Goal: Task Accomplishment & Management: Complete application form

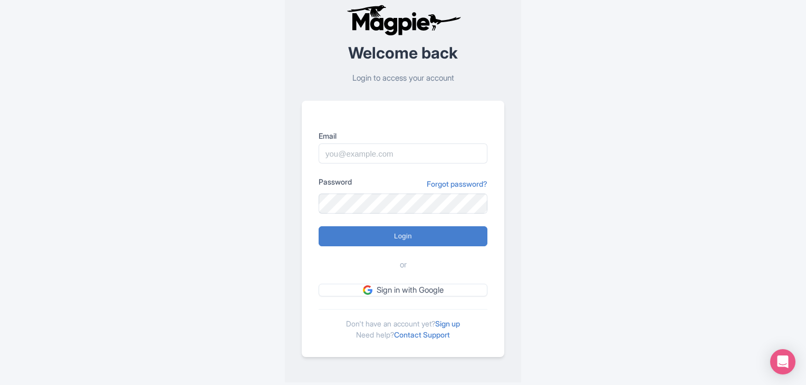
scroll to position [26, 0]
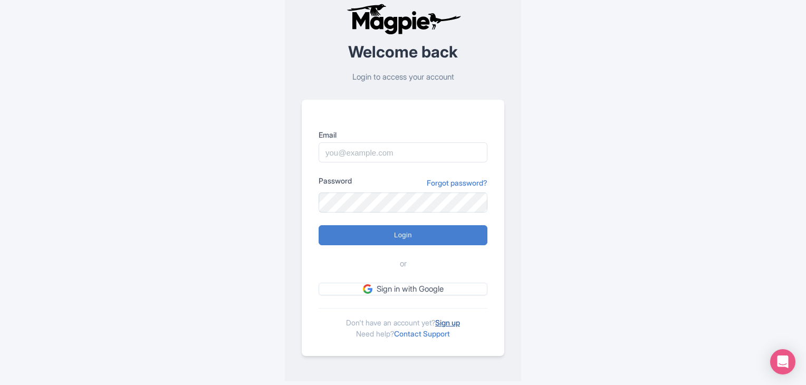
click at [452, 321] on link "Sign up" at bounding box center [447, 322] width 25 height 9
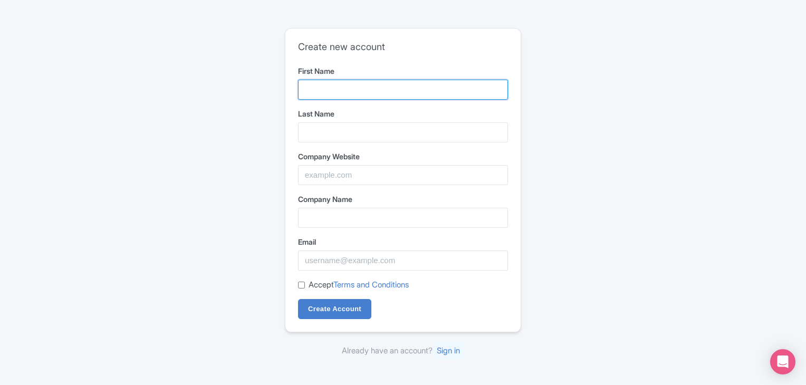
click at [344, 85] on input "First Name" at bounding box center [403, 90] width 210 height 20
paste input "Sahilanand"
drag, startPoint x: 323, startPoint y: 91, endPoint x: 459, endPoint y: 100, distance: 136.3
click at [459, 100] on form "First Name Sahilanand Last Name Company Website Company Name Email Accept Terms…" at bounding box center [403, 192] width 210 height 254
type input "Sahil"
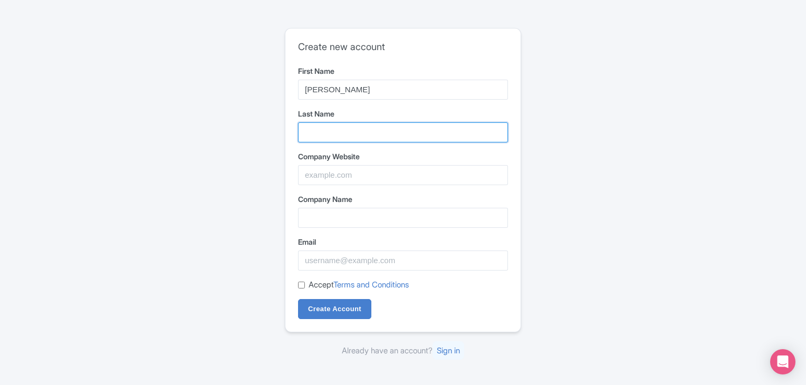
drag, startPoint x: 319, startPoint y: 127, endPoint x: 322, endPoint y: 136, distance: 8.8
click at [319, 127] on input "Last Name" at bounding box center [403, 132] width 210 height 20
paste input "anand"
type input "anand"
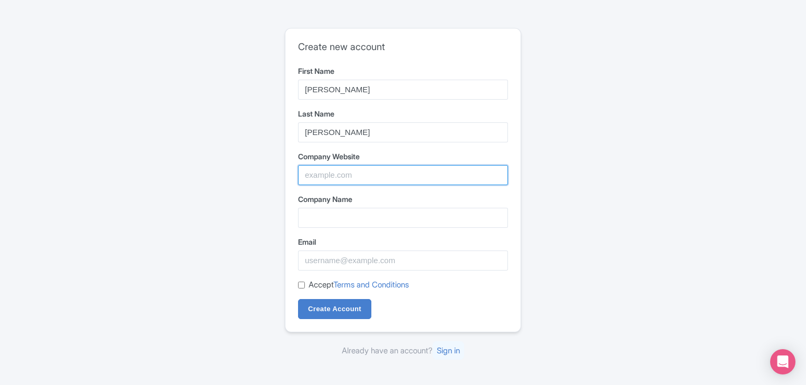
drag, startPoint x: 306, startPoint y: 176, endPoint x: 314, endPoint y: 196, distance: 22.2
click at [306, 176] on input "Company Website" at bounding box center [403, 175] width 210 height 20
paste input "https://rcabs.in/"
type input "https://rcabs.in/"
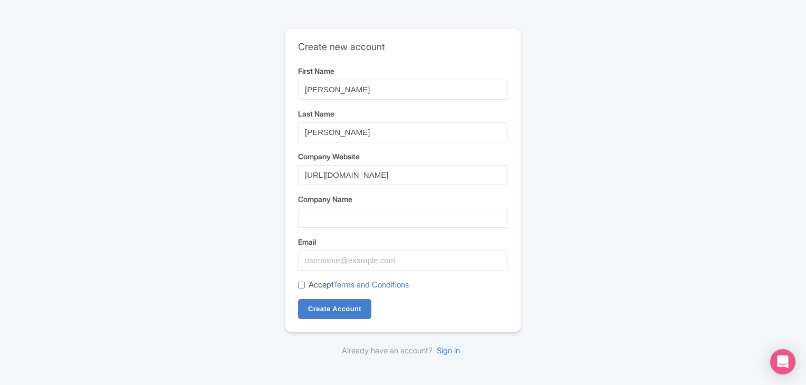
click at [226, 214] on div "Create new account First Name Sahil Last Name anand Company Website https://rca…" at bounding box center [402, 192] width 675 height 337
click at [350, 225] on input "Company Name" at bounding box center [403, 218] width 210 height 20
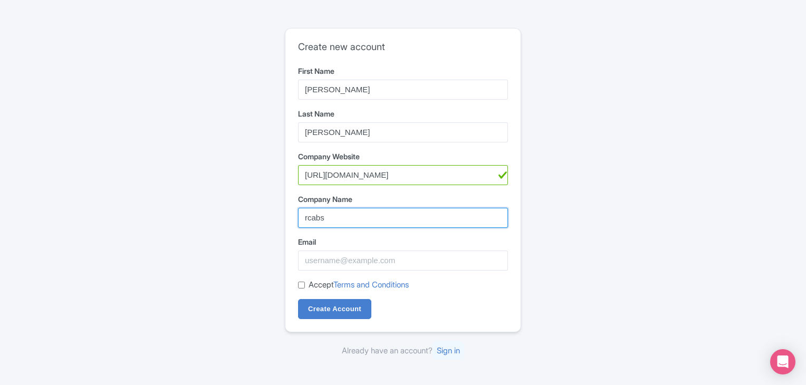
type input "rcabs"
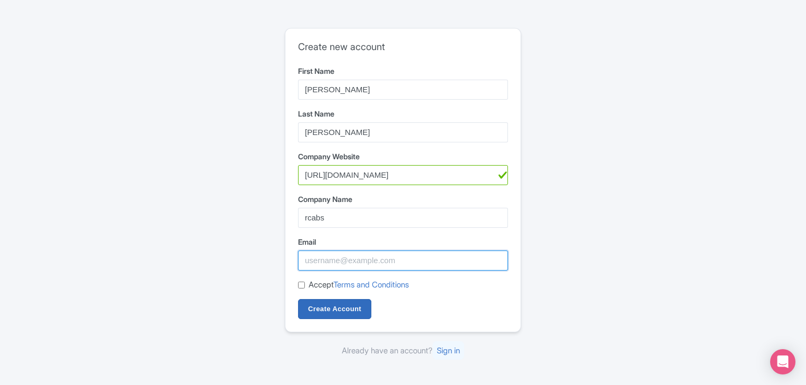
paste input "[EMAIL_ADDRESS][DOMAIN_NAME]"
type input "[EMAIL_ADDRESS][DOMAIN_NAME]"
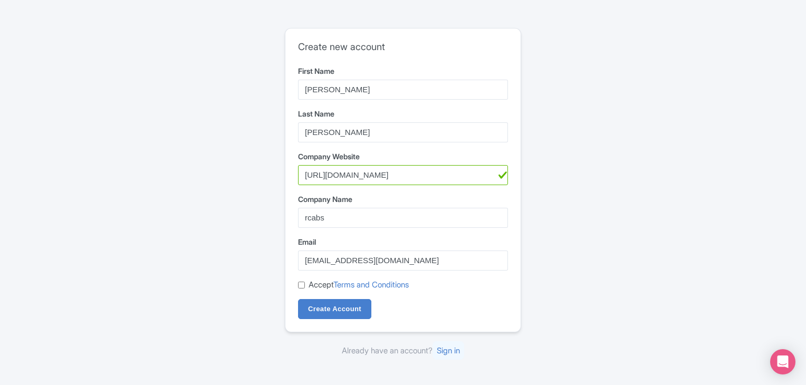
click at [300, 282] on input "Accept Terms and Conditions" at bounding box center [301, 285] width 7 height 7
checkbox input "true"
click at [320, 310] on input "Create Account" at bounding box center [334, 309] width 73 height 20
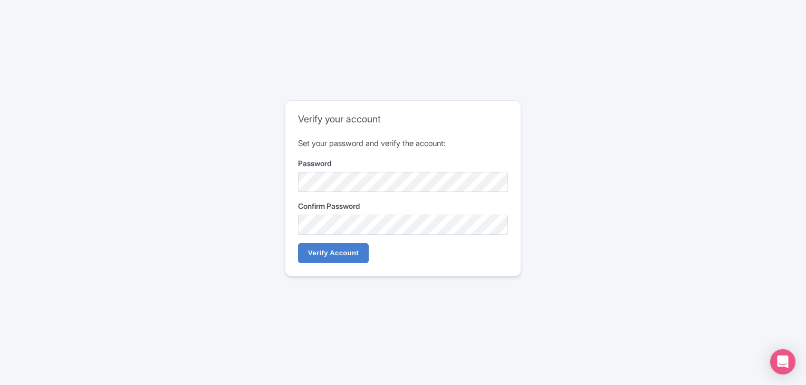
click at [310, 202] on label "Confirm Password" at bounding box center [403, 205] width 210 height 11
click at [321, 240] on form "Set your password and verify the account: Password Confirm Password Verify Acco…" at bounding box center [403, 201] width 210 height 126
click at [335, 249] on input "Verify Account" at bounding box center [333, 253] width 71 height 20
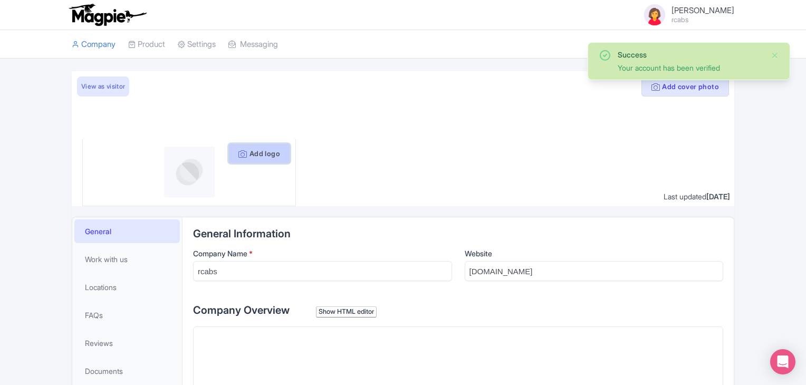
click at [273, 152] on button "Add logo" at bounding box center [259, 153] width 62 height 20
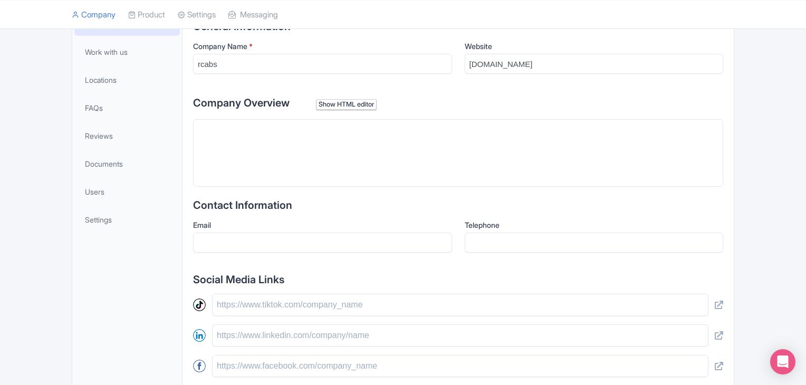
scroll to position [211, 0]
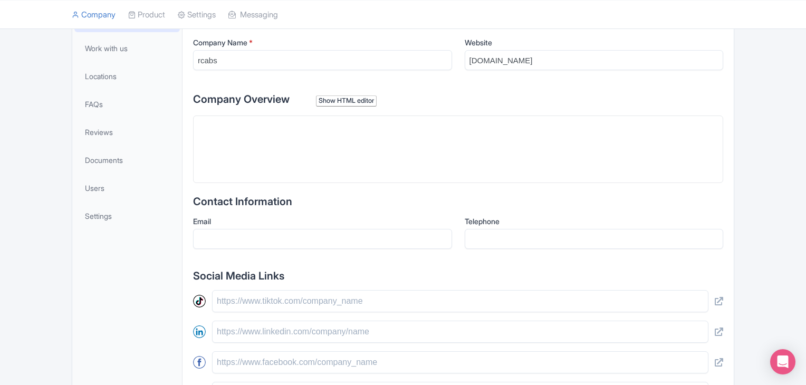
click at [243, 159] on trix-editor at bounding box center [458, 148] width 530 height 67
paste trix-editor "<div>Look no further! [GEOGRAPHIC_DATA] offers cab services in [GEOGRAPHIC_DATA…"
type trix-editor "<div>Look no further! [GEOGRAPHIC_DATA] offers cab services in [GEOGRAPHIC_DATA…"
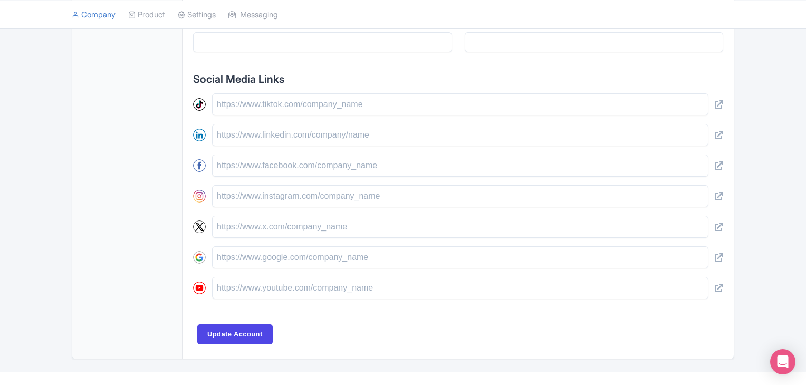
scroll to position [425, 0]
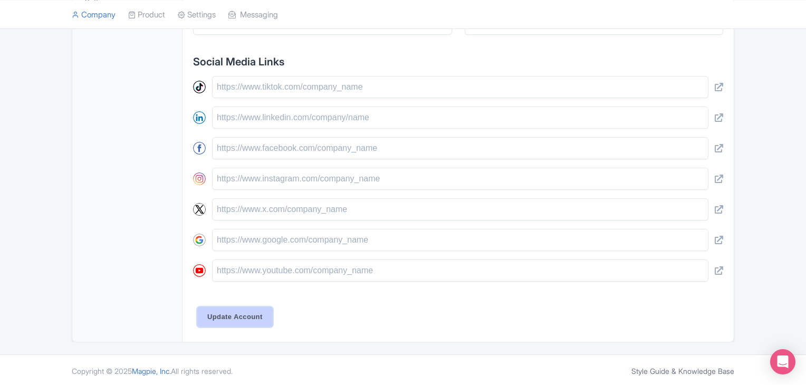
drag, startPoint x: 249, startPoint y: 313, endPoint x: 257, endPoint y: 310, distance: 8.7
click at [249, 313] on input "Update Account" at bounding box center [234, 317] width 75 height 20
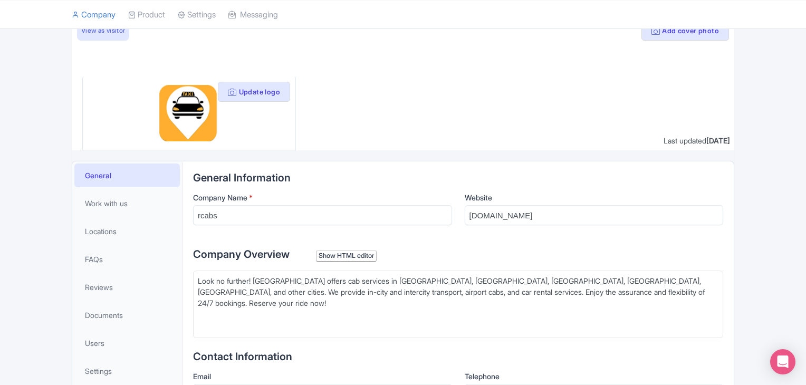
scroll to position [9, 0]
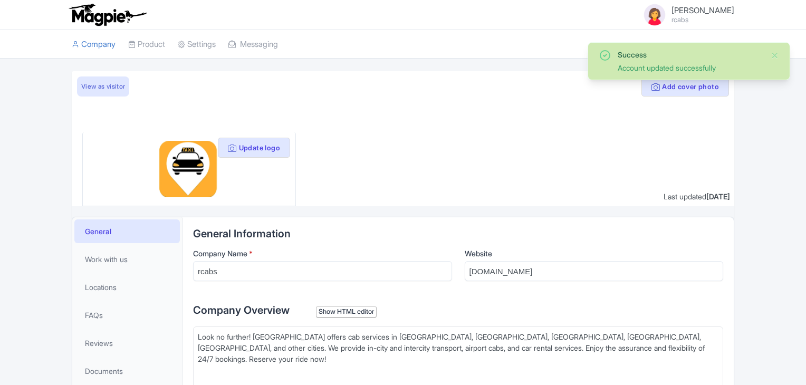
scroll to position [16, 0]
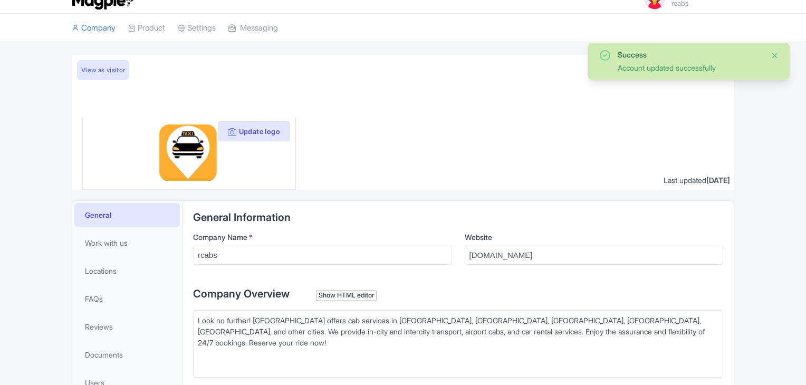
click at [774, 53] on button "Close" at bounding box center [774, 55] width 8 height 13
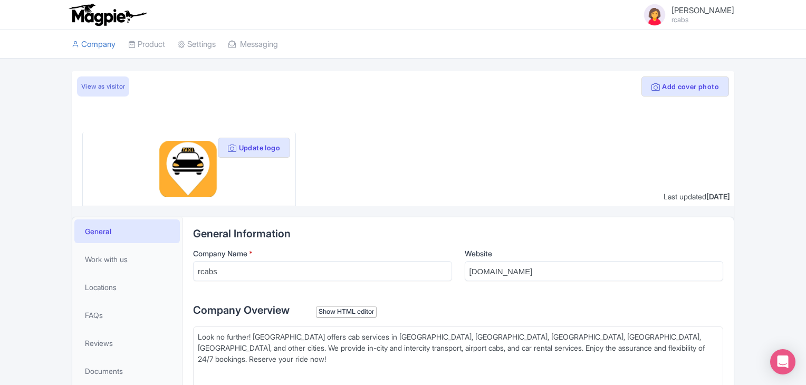
scroll to position [0, 0]
click at [690, 22] on small "rcabs" at bounding box center [702, 19] width 63 height 7
click at [777, 63] on div "Sahil anand rcabs Users Settings Sign out Company Product Operators Product Lis…" at bounding box center [403, 389] width 806 height 779
click at [102, 90] on link "View as visitor" at bounding box center [103, 86] width 52 height 20
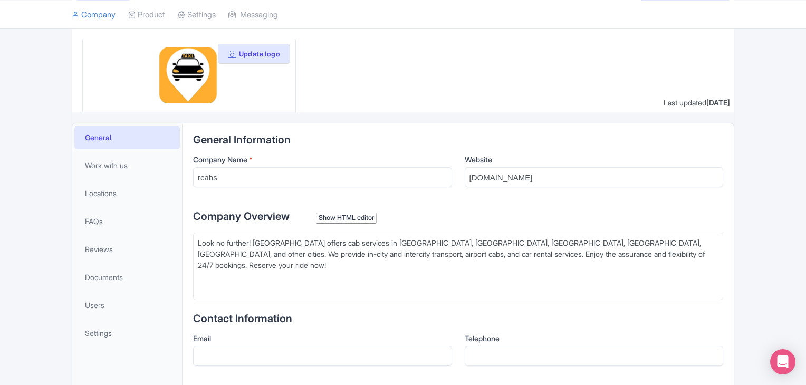
scroll to position [105, 0]
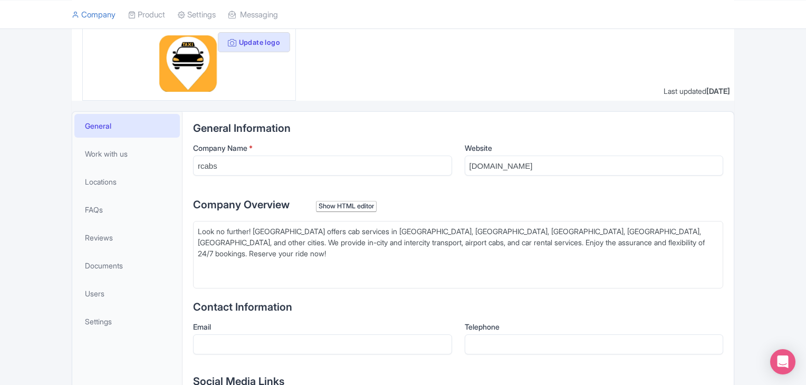
click at [289, 238] on div "Look no further! Rcabs offers cab services in Pune, Mumbai, Nashik, Mahabaleshw…" at bounding box center [458, 248] width 520 height 44
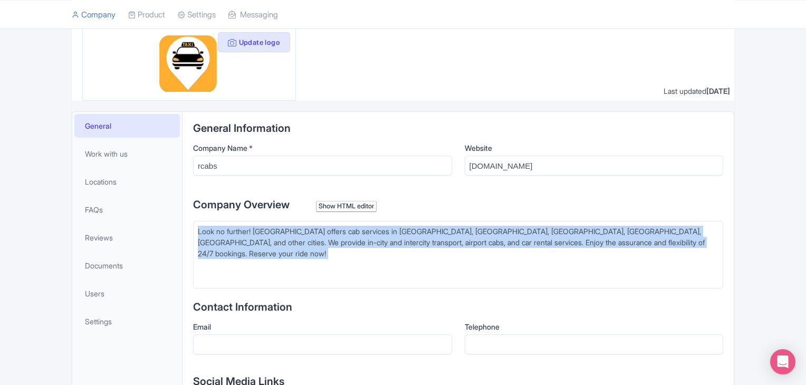
click at [289, 238] on div "Look no further! Rcabs offers cab services in Pune, Mumbai, Nashik, Mahabaleshw…" at bounding box center [458, 248] width 520 height 44
type trix-editor "<div>Look no further! Rcabs offers cab services in Pune, Mumbai, Nashik, Mahaba…"
copy div "Look no further! Rcabs offers cab services in Pune, Mumbai, Nashik, Mahabaleshw…"
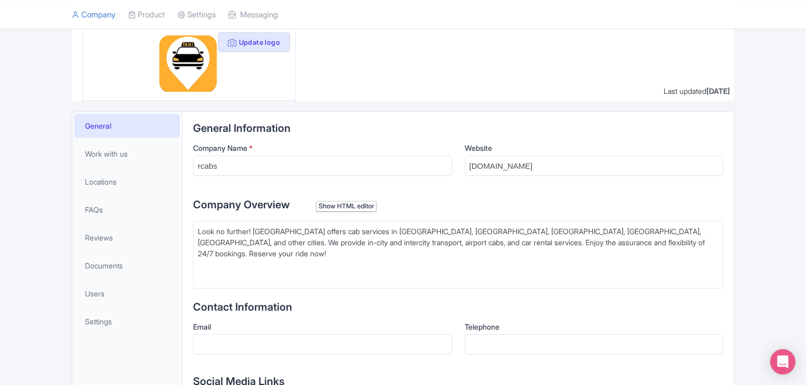
click at [251, 228] on div "Look no further! Rcabs offers cab services in Pune, Mumbai, Nashik, Mahabaleshw…" at bounding box center [458, 248] width 520 height 44
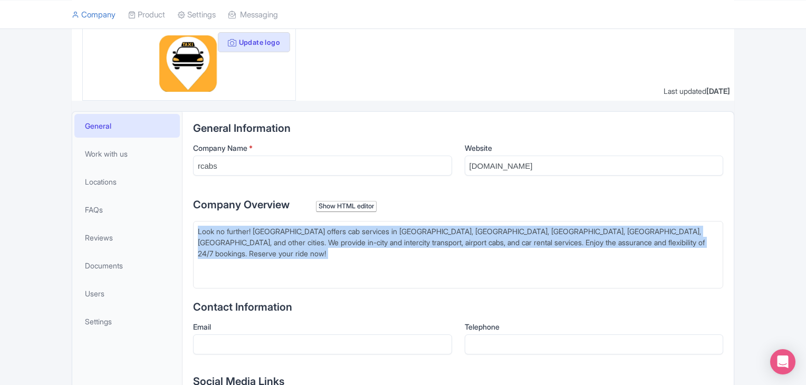
click at [251, 228] on div "Look no further! Rcabs offers cab services in Pune, Mumbai, Nashik, Mahabaleshw…" at bounding box center [458, 248] width 520 height 44
copy div "Look no further! Rcabs offers cab services in Pune, Mumbai, Nashik, Mahabaleshw…"
